Goal: Task Accomplishment & Management: Use online tool/utility

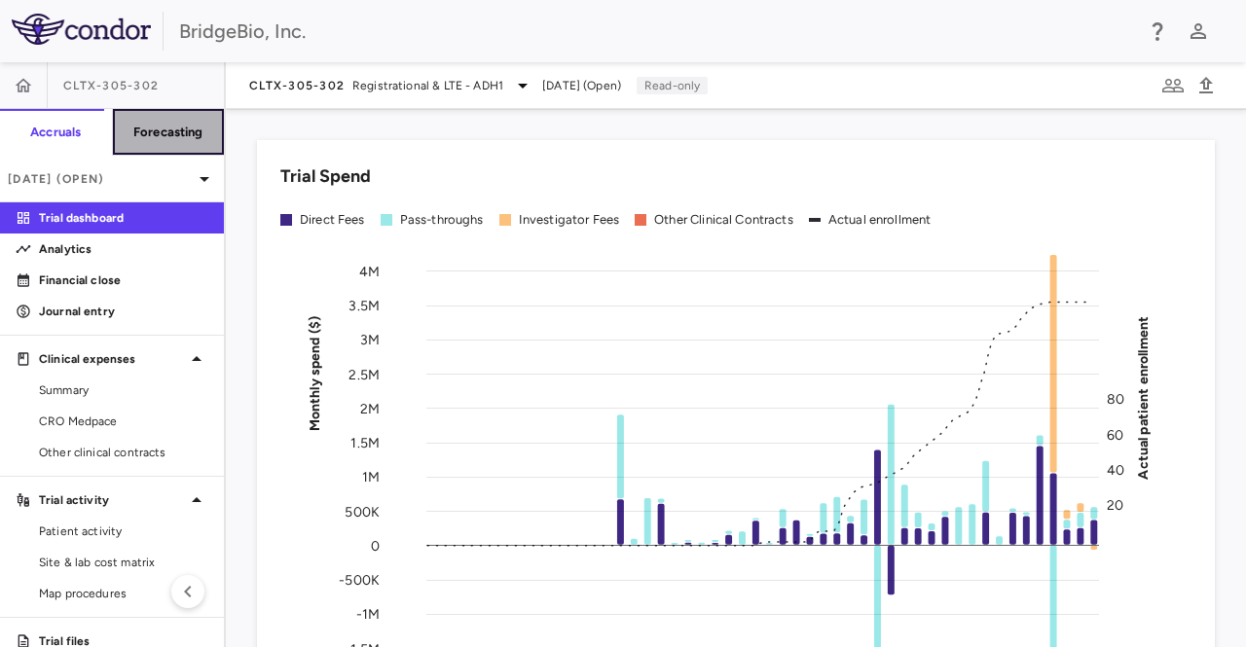
click at [175, 138] on h6 "Forecasting" at bounding box center [168, 133] width 70 height 18
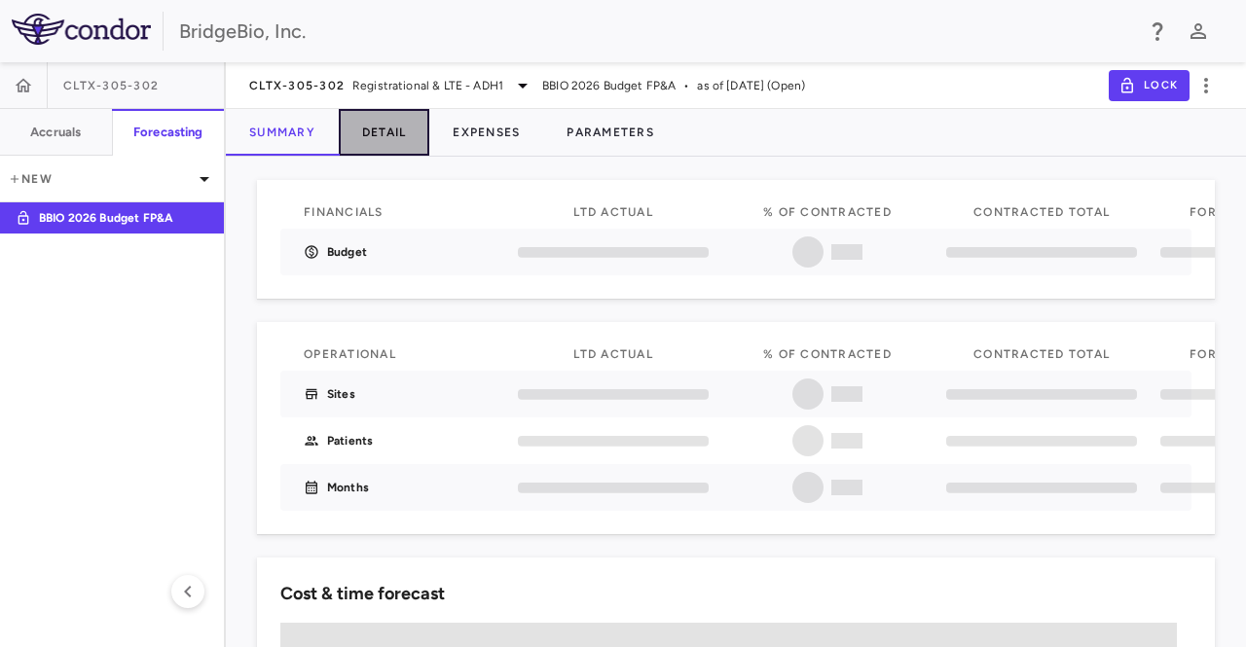
click at [389, 124] on button "Detail" at bounding box center [384, 132] width 91 height 47
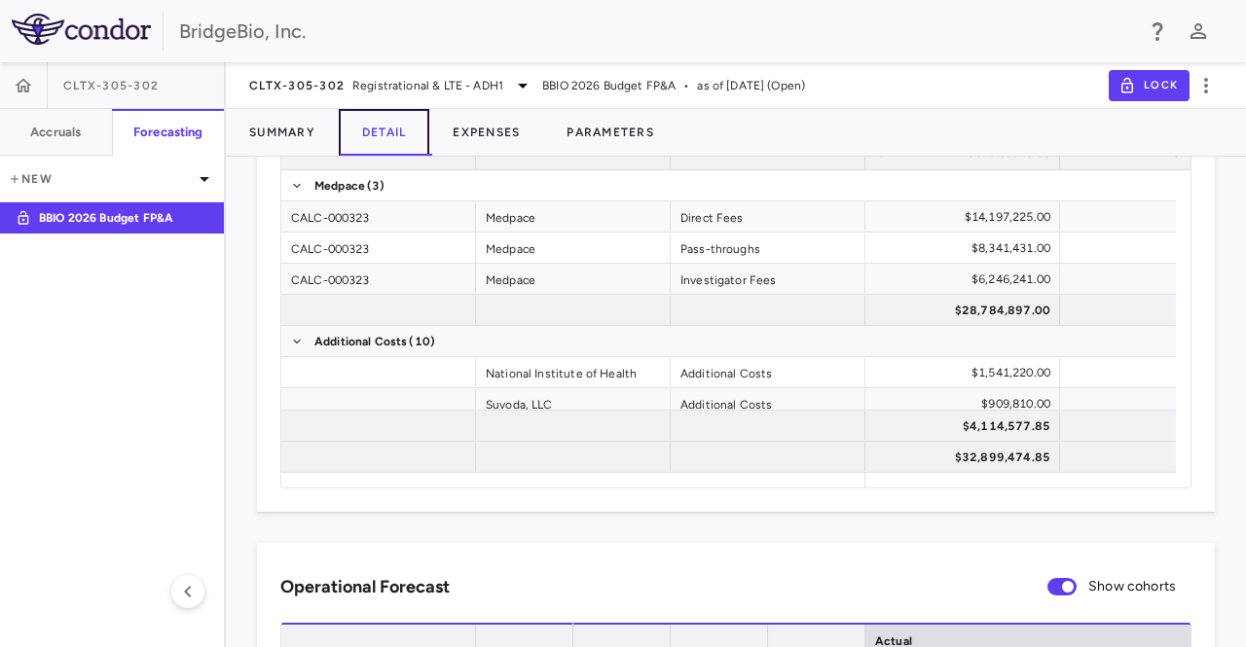
scroll to position [173, 0]
click at [1176, 479] on div at bounding box center [1183, 478] width 15 height 15
click at [1176, 478] on div at bounding box center [1183, 478] width 15 height 15
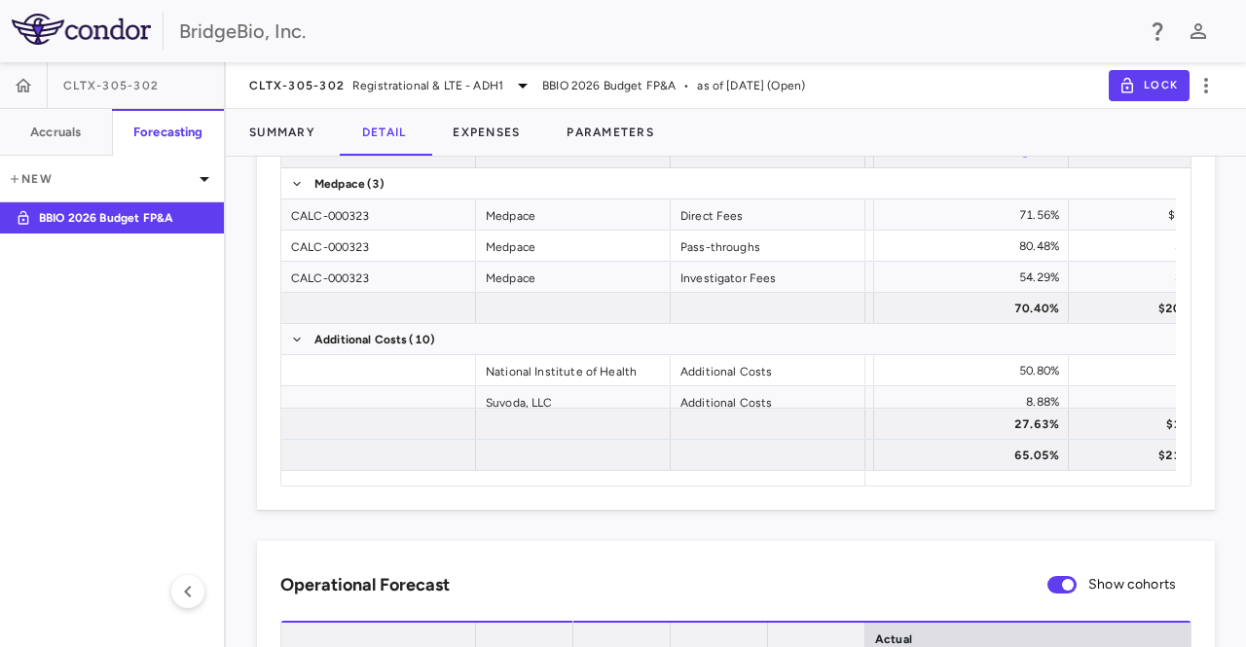
scroll to position [0, 0]
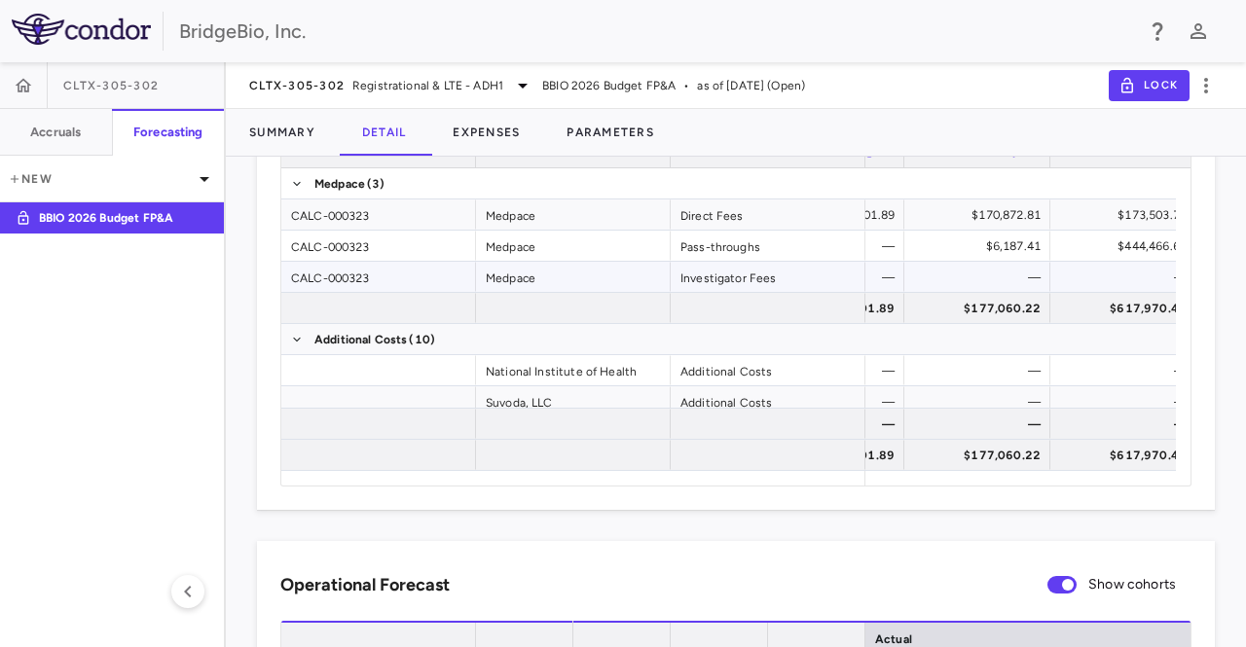
click at [1062, 280] on div "—" at bounding box center [1123, 277] width 127 height 28
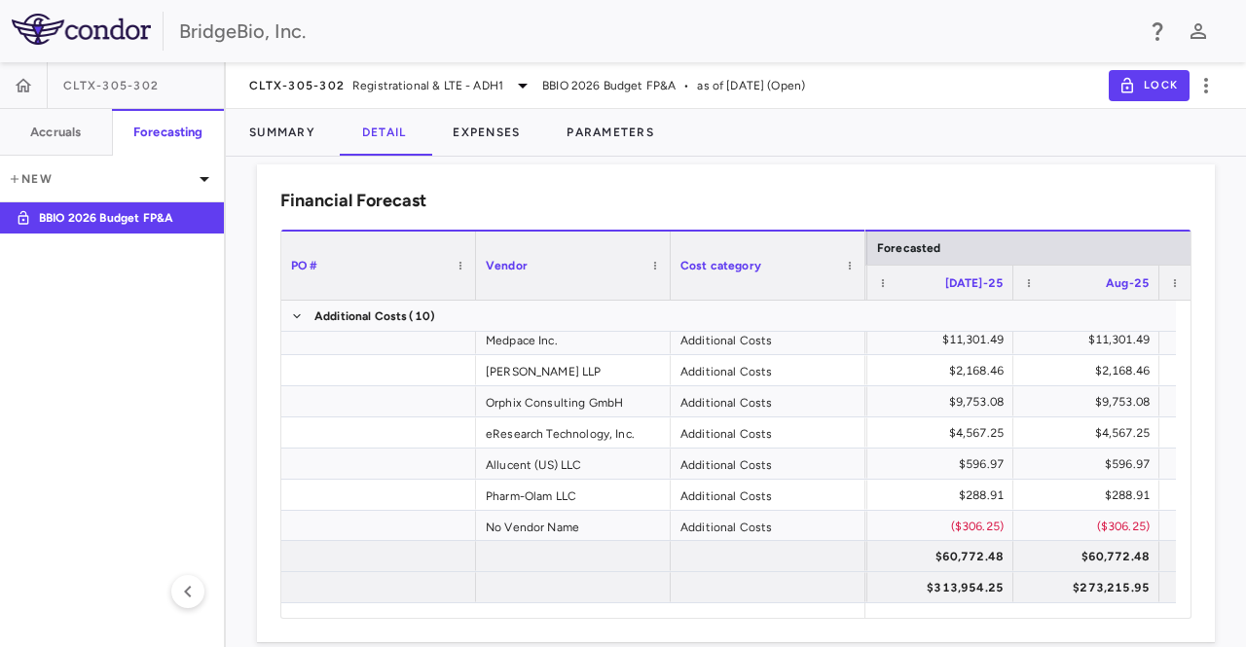
scroll to position [0, 8560]
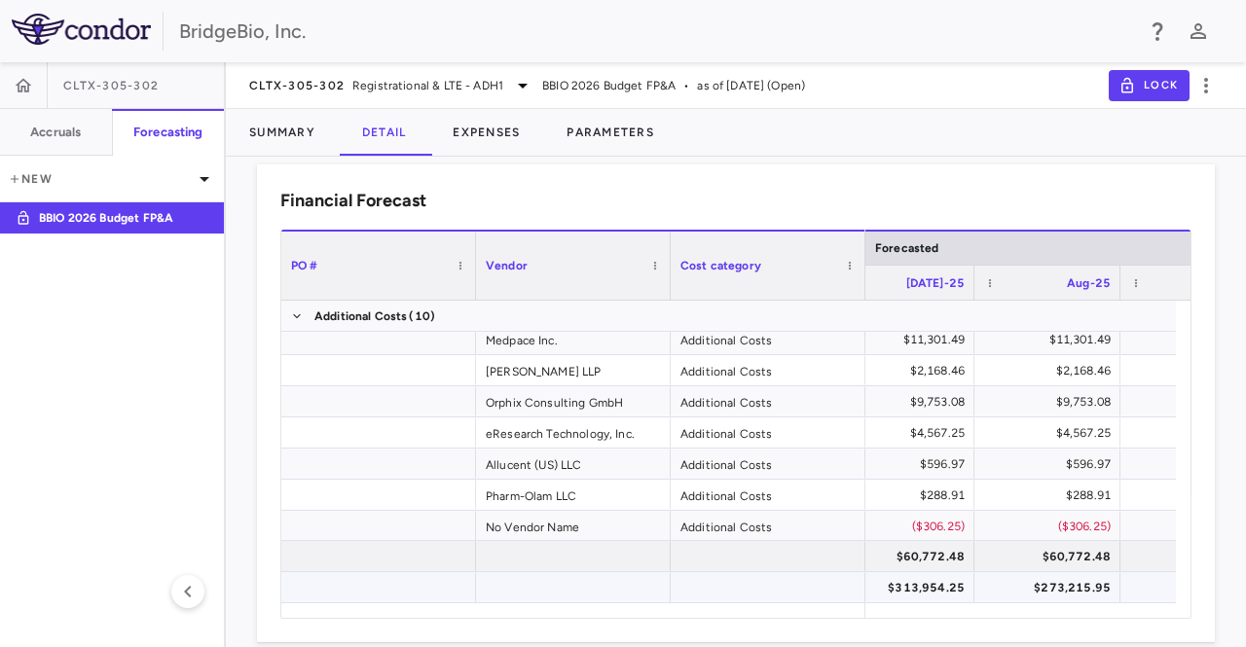
click at [930, 591] on div "$313,954.25" at bounding box center [905, 587] width 119 height 31
click at [1028, 588] on div "$273,215.95" at bounding box center [1051, 587] width 119 height 31
click at [916, 583] on div "$313,954.25" at bounding box center [905, 587] width 119 height 31
click at [1032, 597] on div "$273,215.95" at bounding box center [1051, 587] width 119 height 31
drag, startPoint x: 963, startPoint y: 583, endPoint x: 1033, endPoint y: 589, distance: 70.3
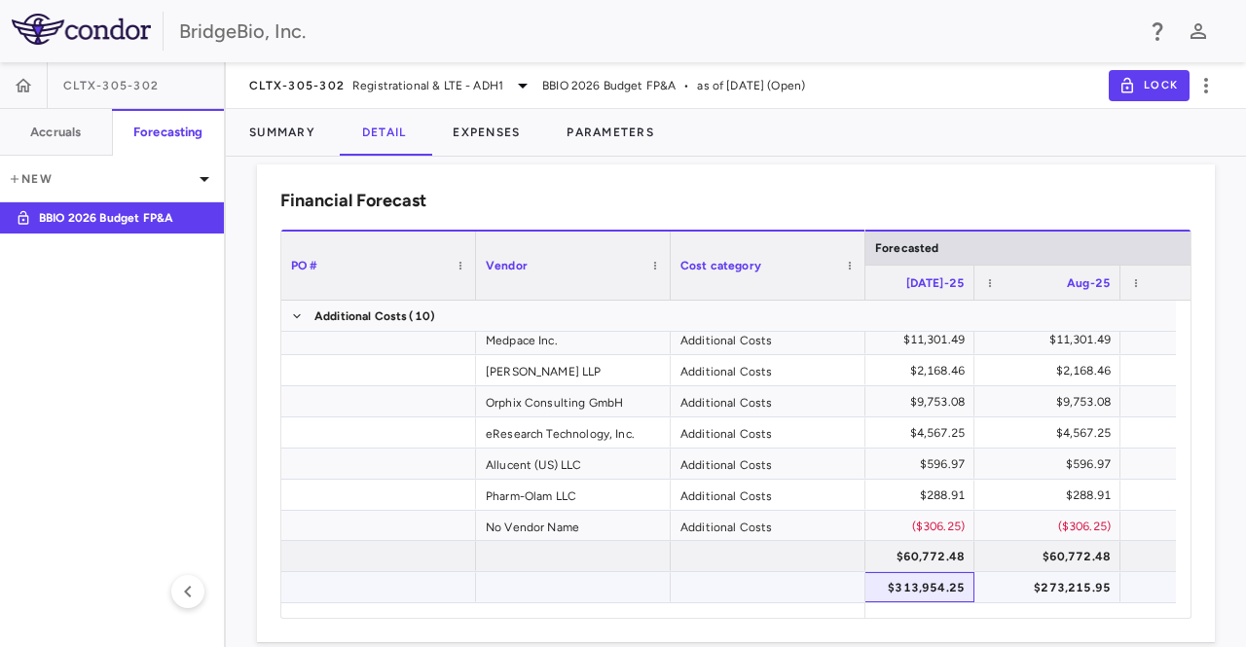
click at [1033, 589] on div "$643,439.23 $535,735.17 $313,954.25 $273,215.95 $356,413.11 $365,353.71" at bounding box center [113, 587] width 15736 height 31
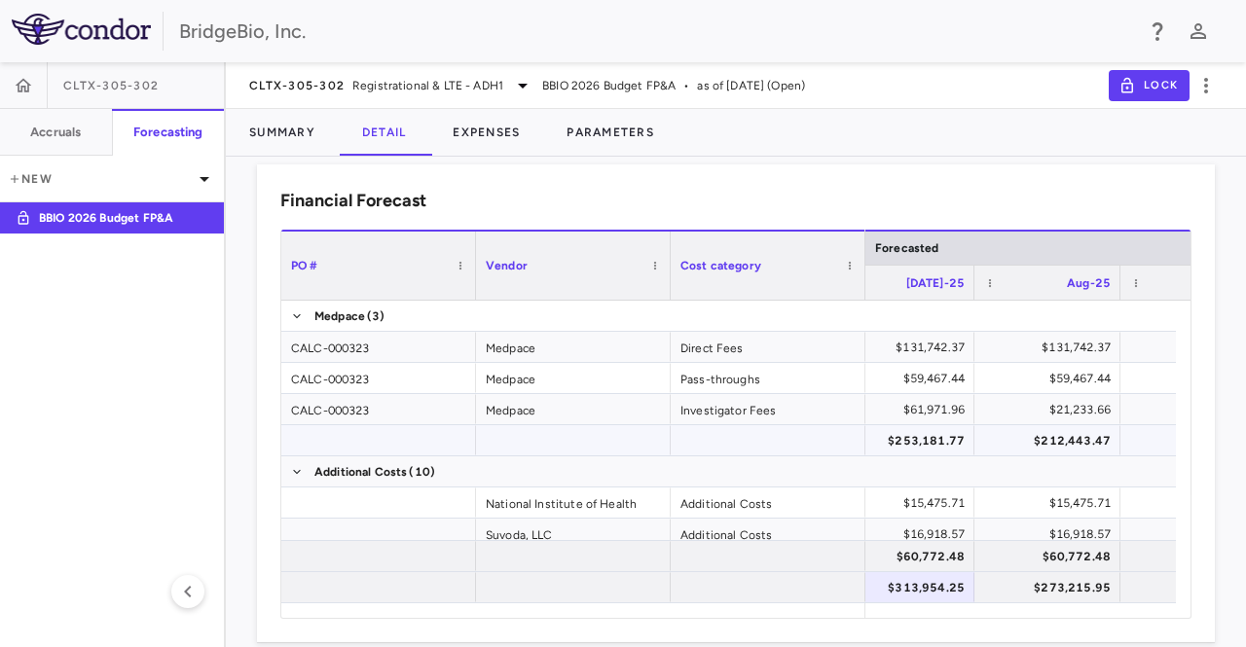
click at [945, 437] on div "$253,181.77" at bounding box center [905, 440] width 119 height 31
click at [1031, 437] on div "$212,443.47" at bounding box center [1051, 440] width 119 height 31
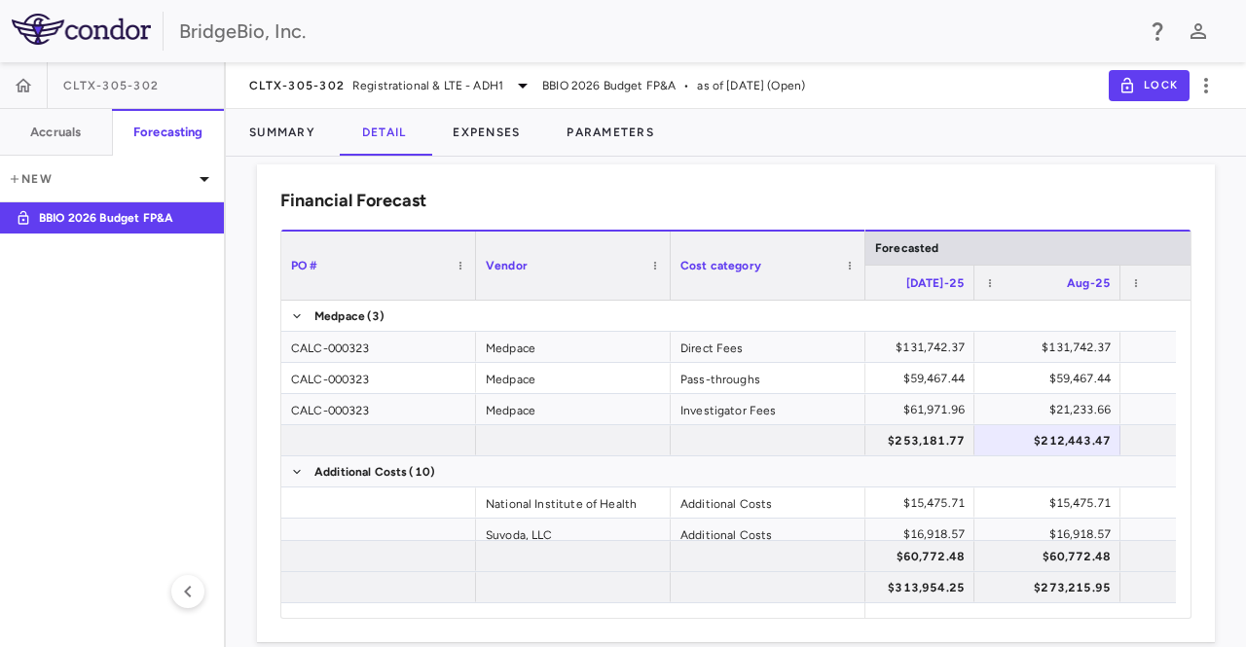
click at [732, 233] on div "Cost category" at bounding box center [767, 266] width 175 height 68
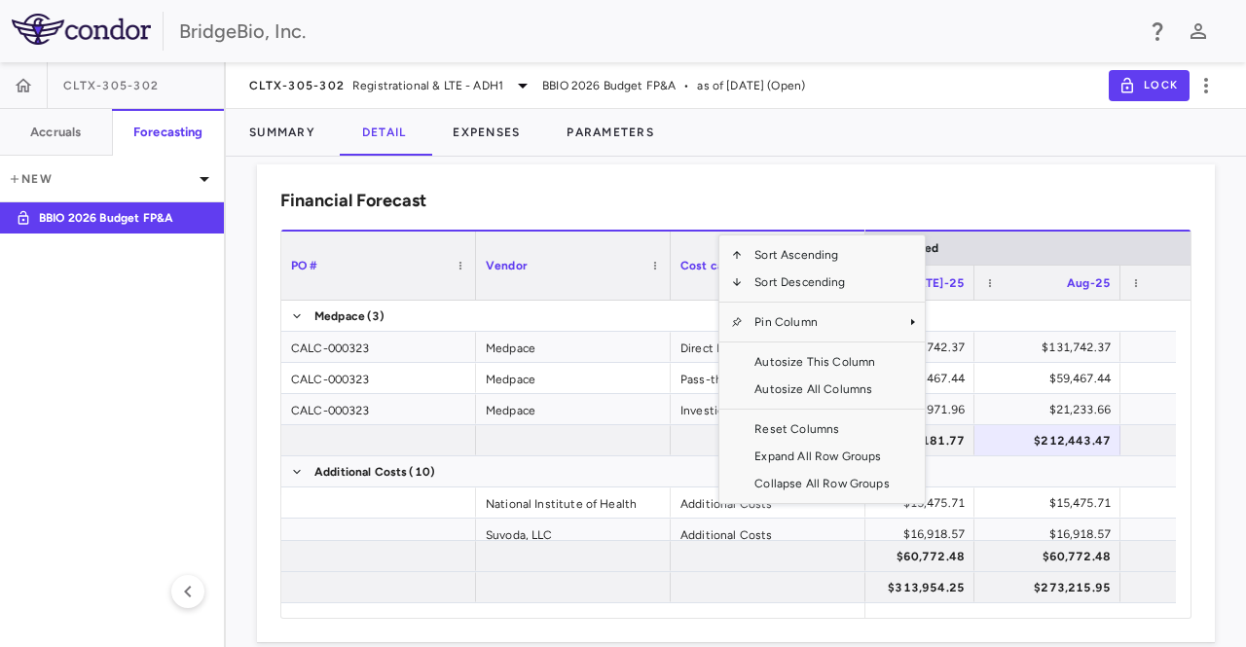
click at [851, 124] on div "Summary Detail Expenses Parameters" at bounding box center [736, 132] width 1020 height 47
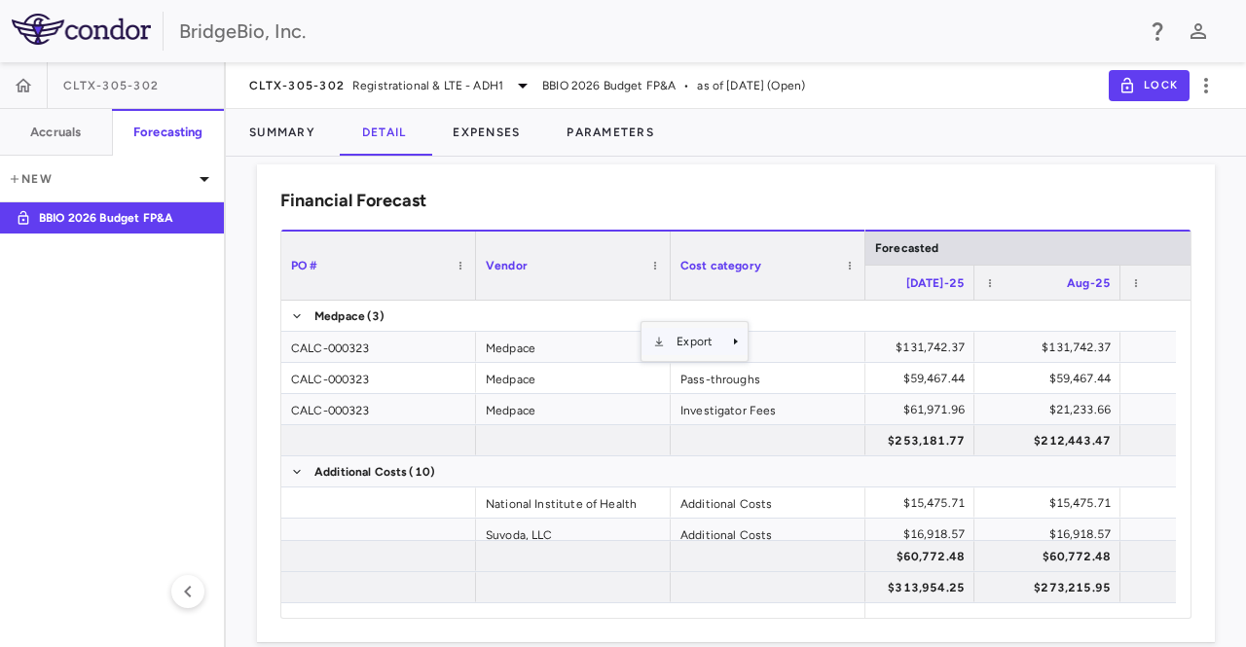
click at [722, 336] on span "Export" at bounding box center [694, 341] width 59 height 27
click at [795, 371] on span "Excel Export" at bounding box center [814, 375] width 91 height 27
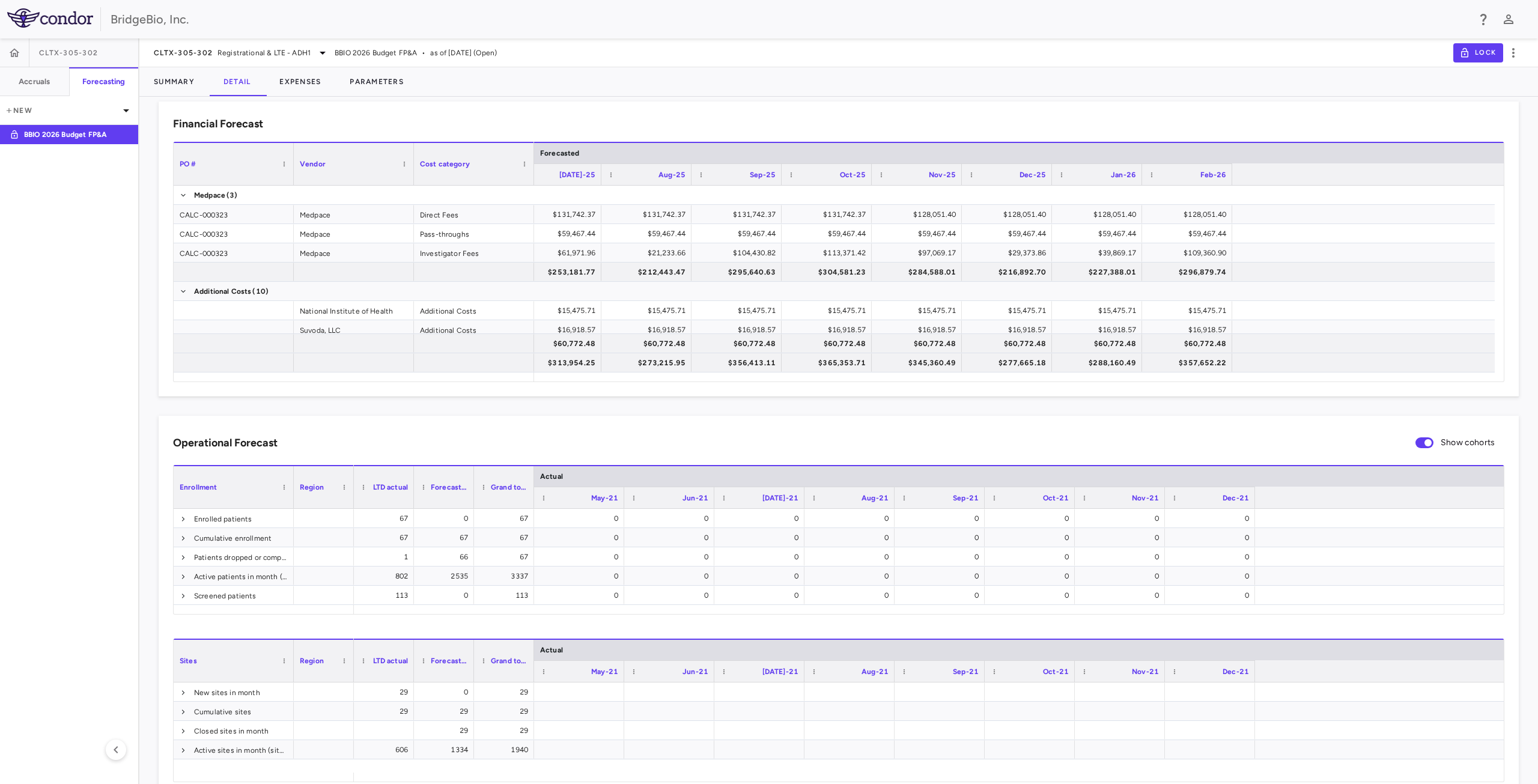
scroll to position [0, 5322]
